Goal: Task Accomplishment & Management: Manage account settings

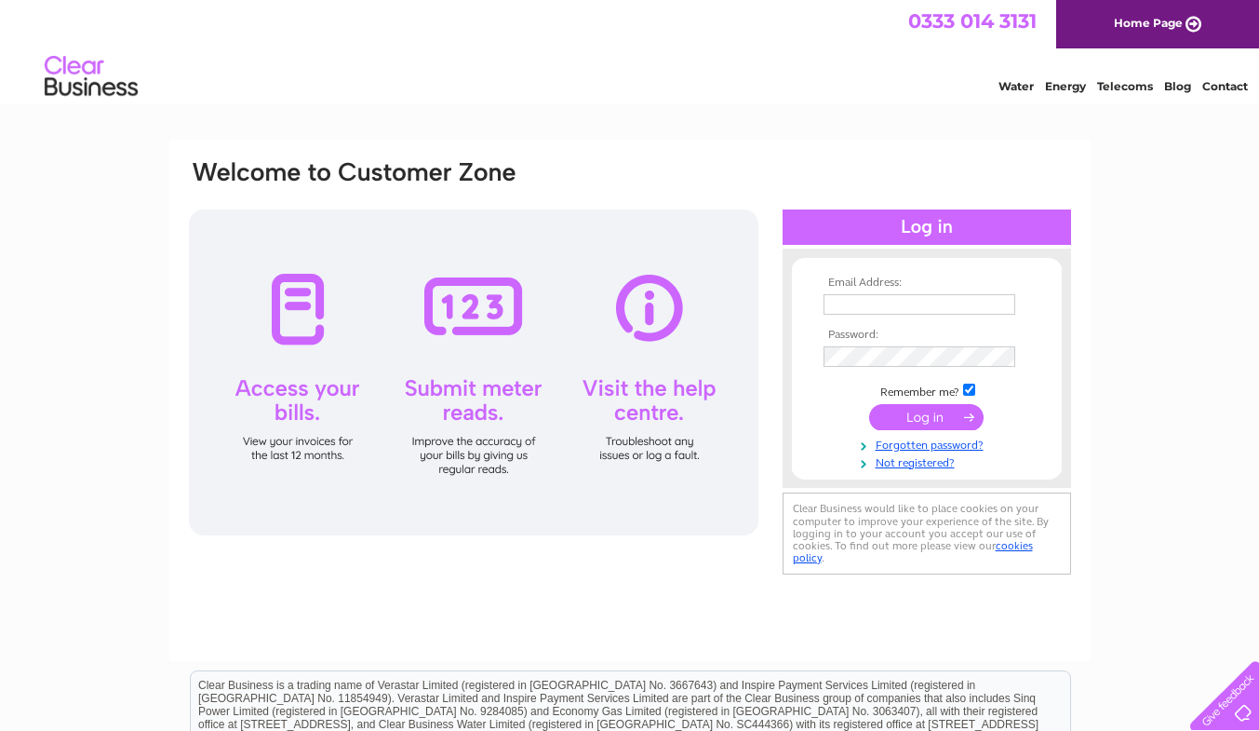
click at [901, 287] on th "Email Address:" at bounding box center [927, 282] width 216 height 13
click at [903, 302] on input "text" at bounding box center [921, 305] width 194 height 22
type input "nsbarn@hotmail.com"
click at [920, 414] on input "submit" at bounding box center [926, 417] width 114 height 26
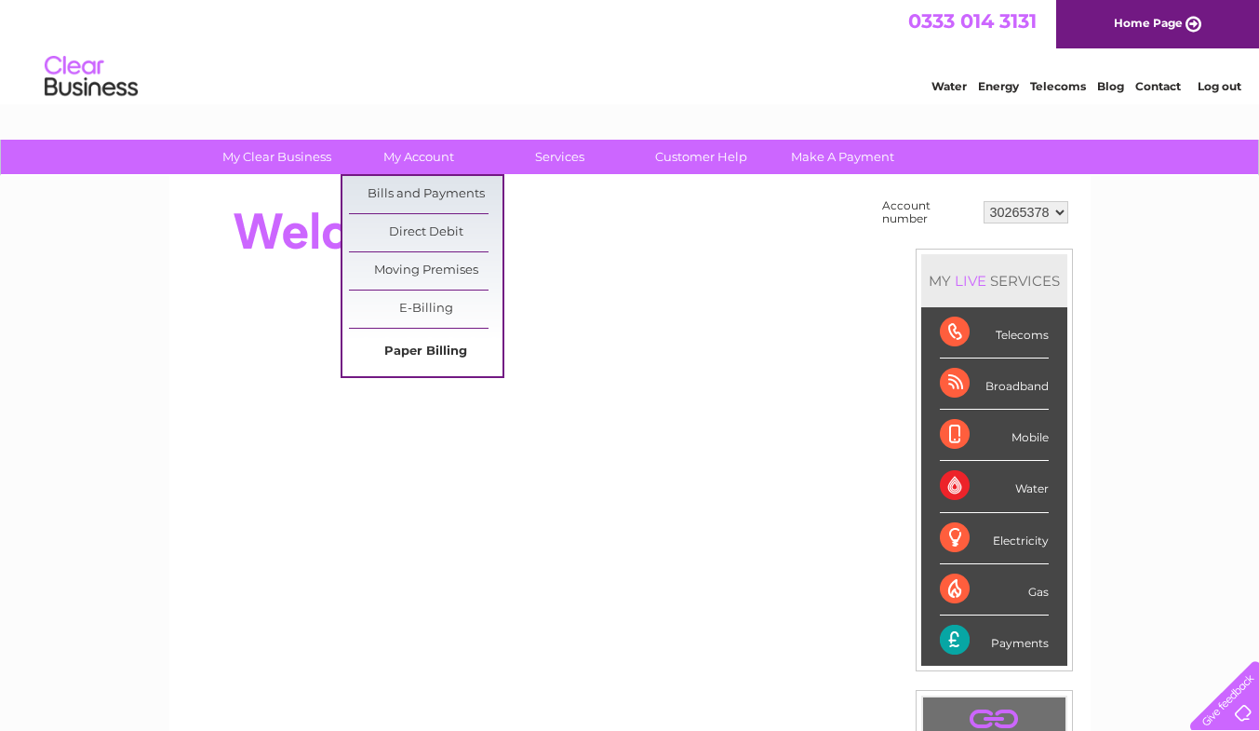
click at [460, 351] on link "Paper Billing" at bounding box center [426, 351] width 154 height 37
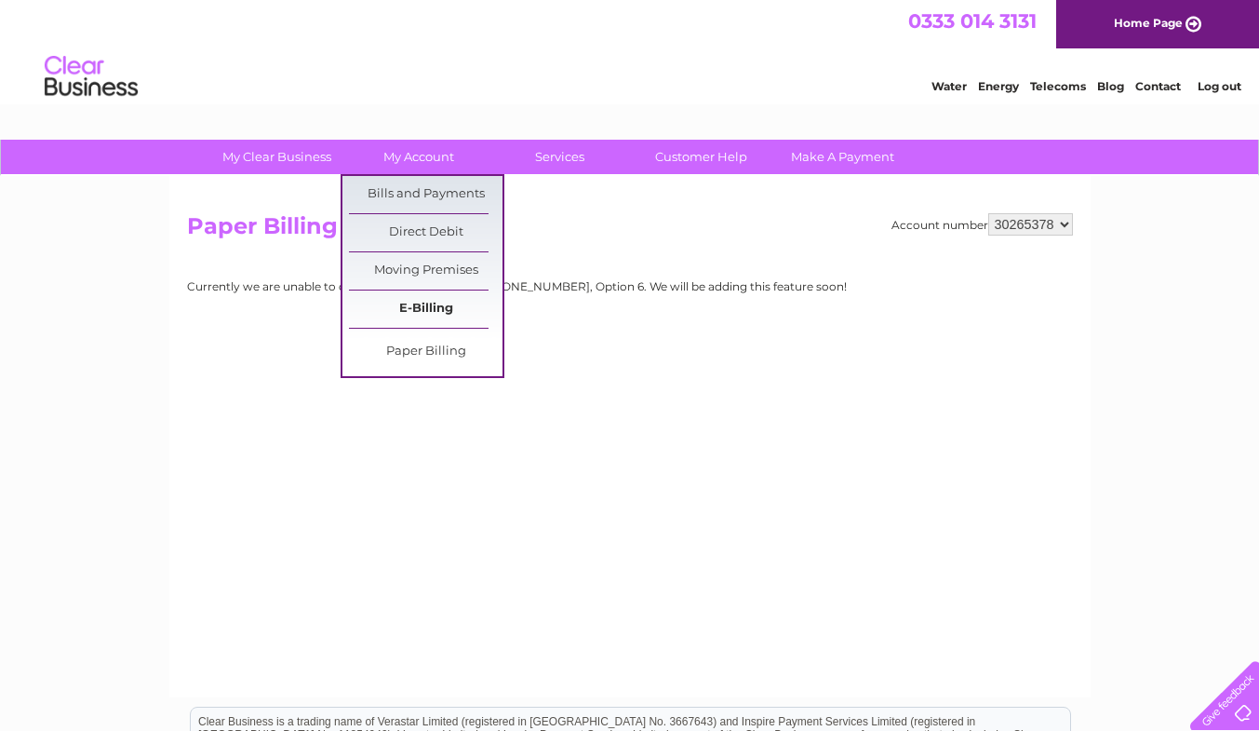
click at [432, 316] on link "E-Billing" at bounding box center [426, 308] width 154 height 37
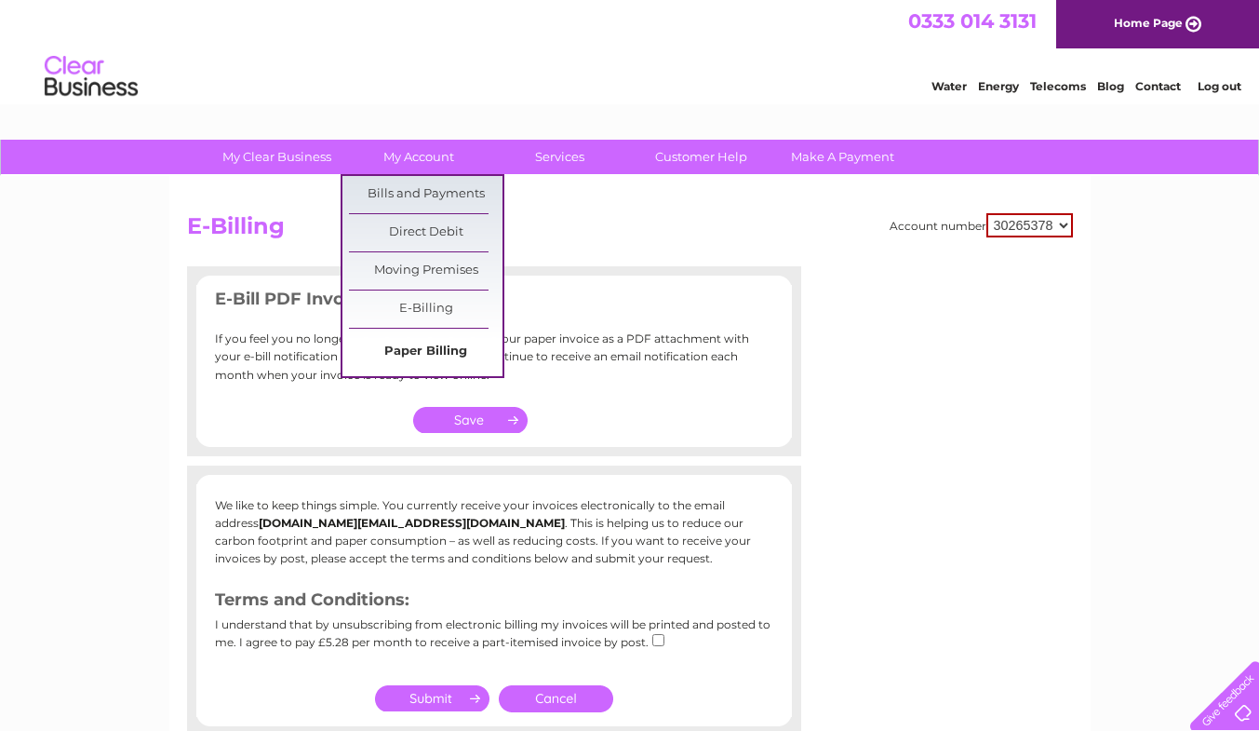
click at [429, 352] on link "Paper Billing" at bounding box center [426, 351] width 154 height 37
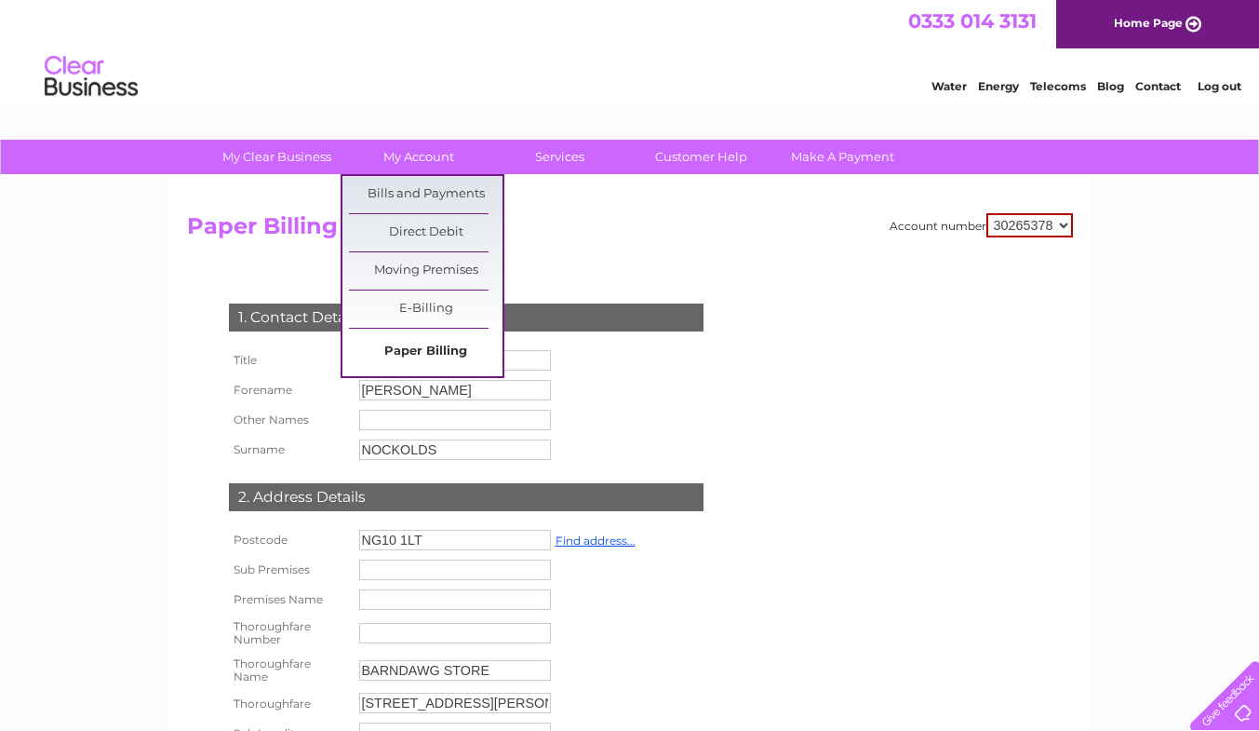
click at [460, 349] on link "Paper Billing" at bounding box center [426, 351] width 154 height 37
